Goal: Check status

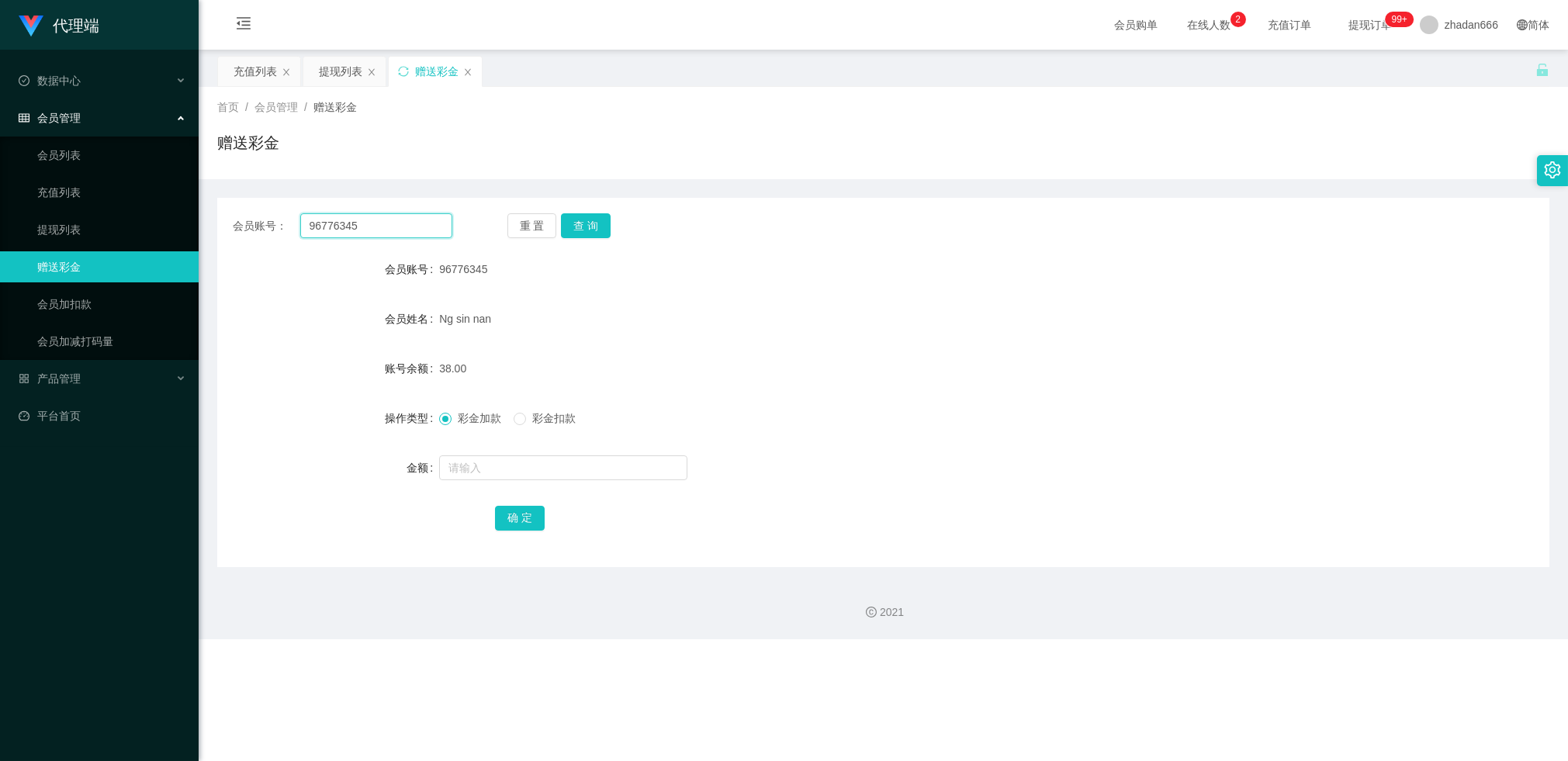
click at [353, 237] on input "96776345" at bounding box center [376, 226] width 152 height 25
paste input "3480526"
type input "93480526"
click at [583, 222] on button "查 询" at bounding box center [585, 226] width 50 height 25
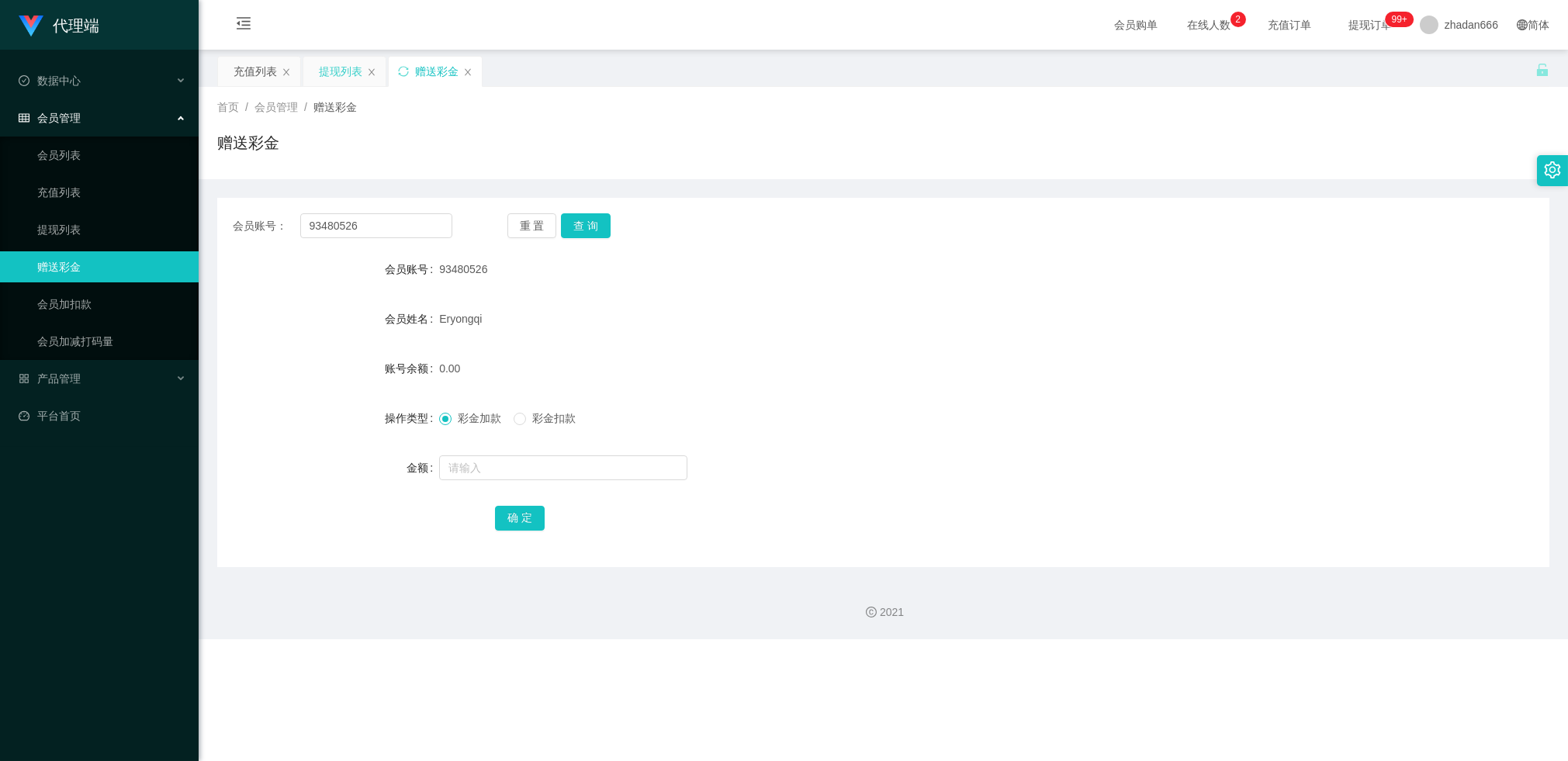
click at [344, 76] on div "提现列表" at bounding box center [341, 71] width 44 height 29
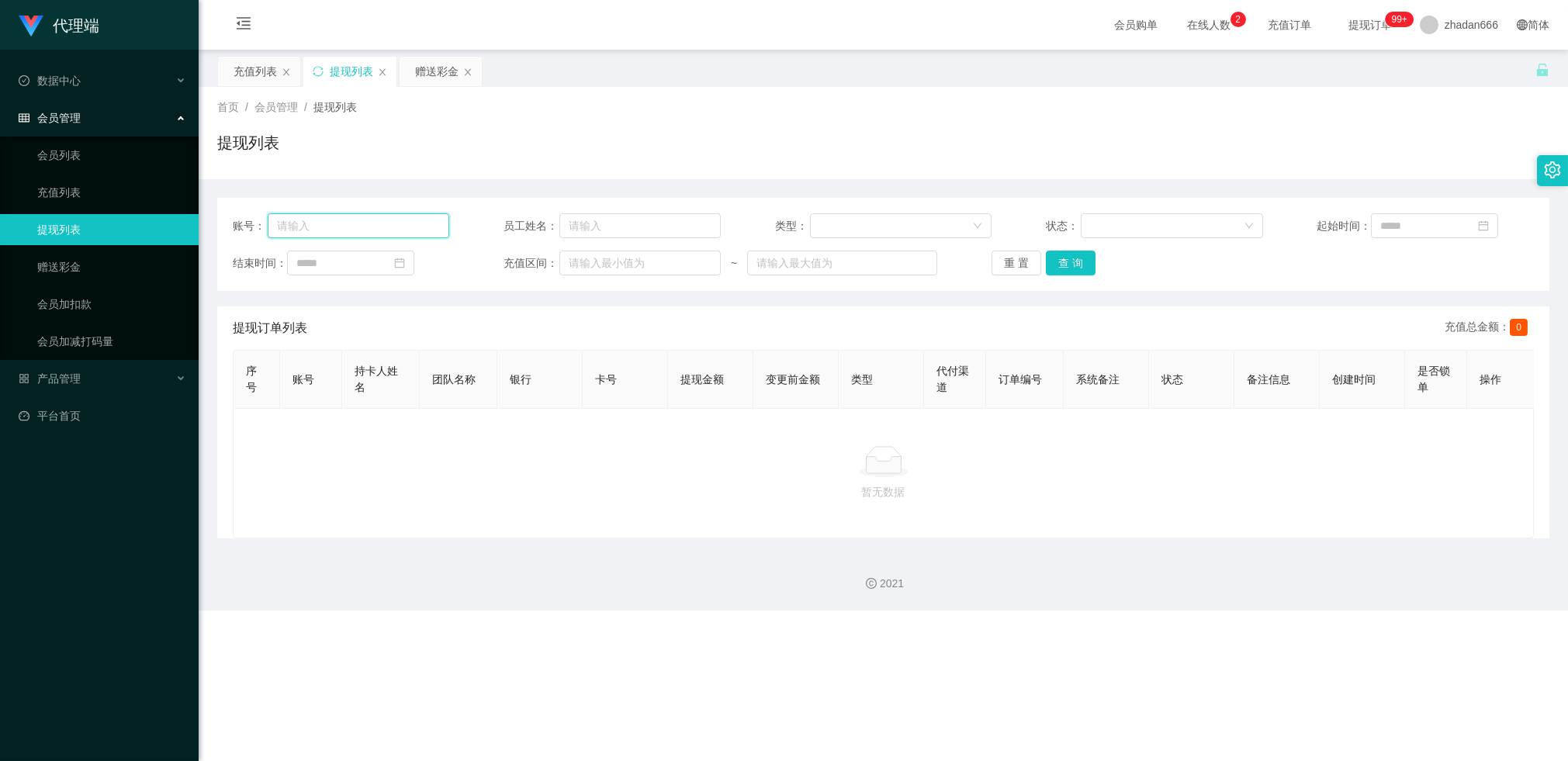
drag, startPoint x: 400, startPoint y: 225, endPoint x: 425, endPoint y: 219, distance: 25.7
click at [400, 225] on input "text" at bounding box center [358, 226] width 182 height 25
paste input "93480526"
type input "93480526"
click at [1059, 271] on button "查 询" at bounding box center [1070, 263] width 50 height 25
